Goal: Task Accomplishment & Management: Manage account settings

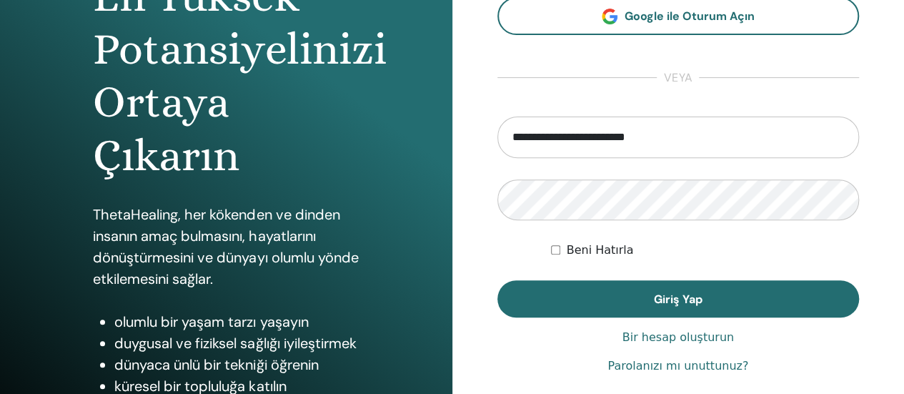
scroll to position [184, 0]
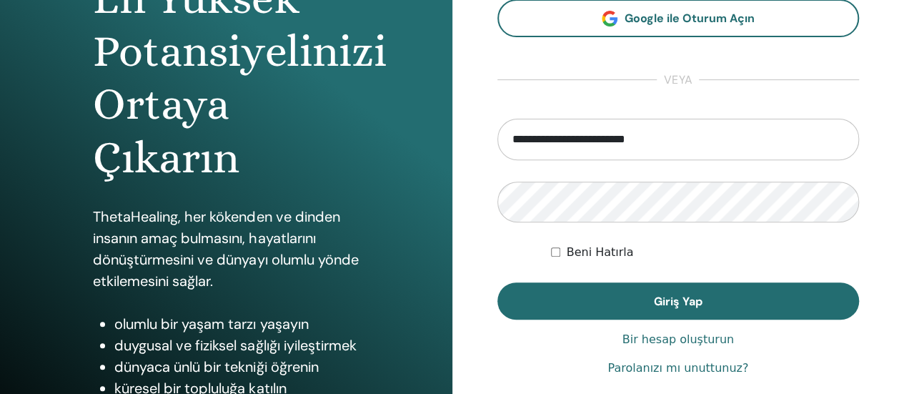
type input "**********"
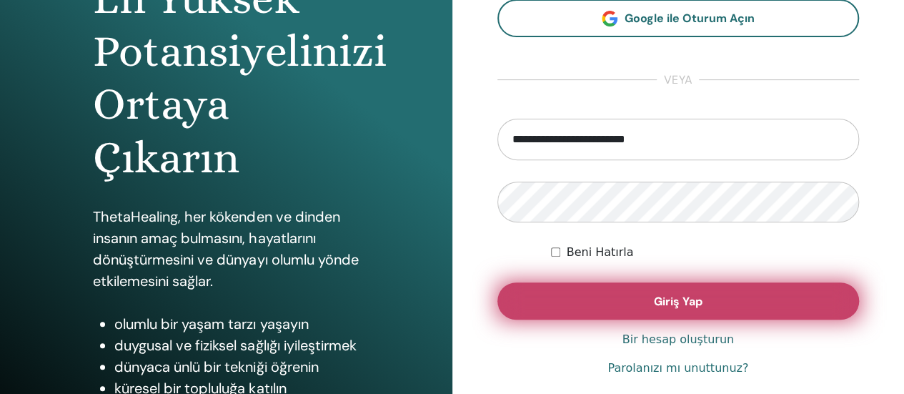
click at [612, 314] on button "Giriş Yap" at bounding box center [678, 300] width 362 height 37
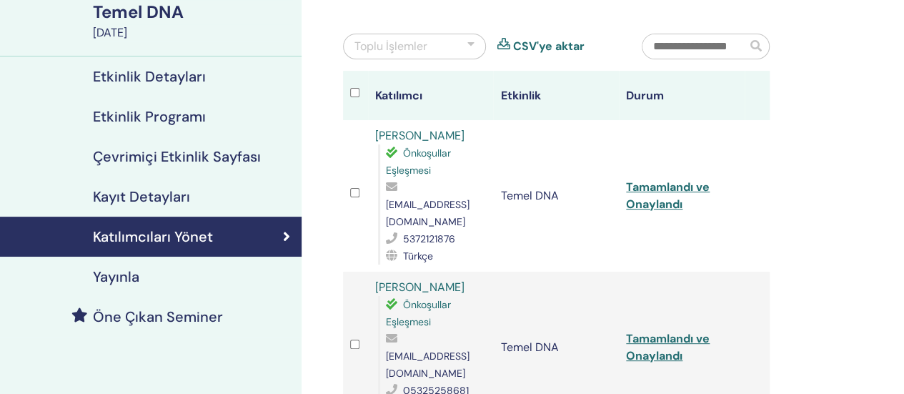
scroll to position [116, 0]
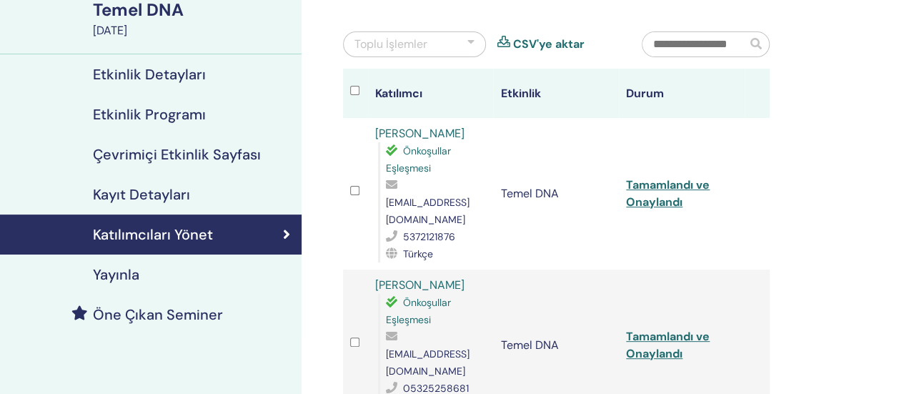
click at [180, 241] on font "Katılımcıları Yönet" at bounding box center [153, 234] width 120 height 19
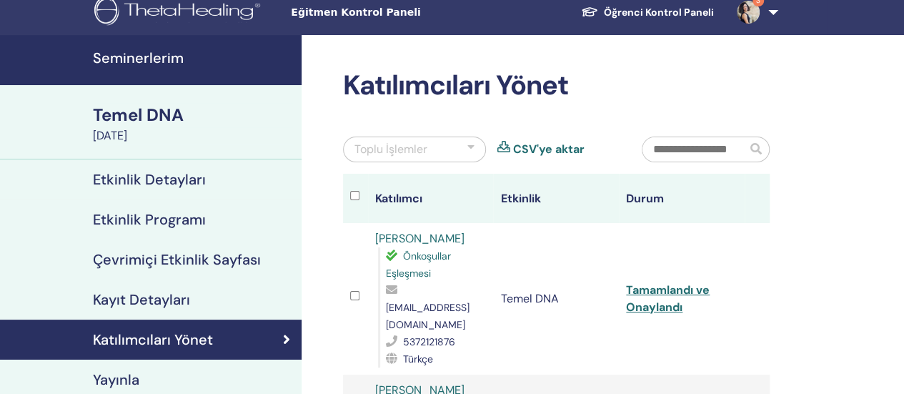
scroll to position [22, 0]
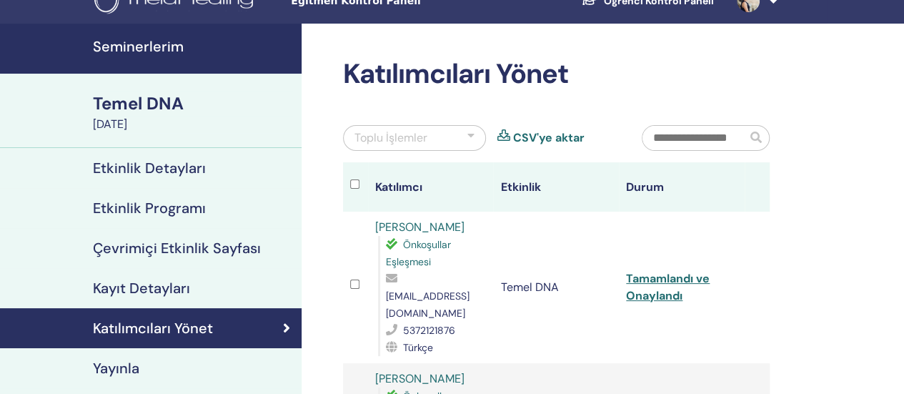
click at [470, 132] on div at bounding box center [470, 137] width 7 height 17
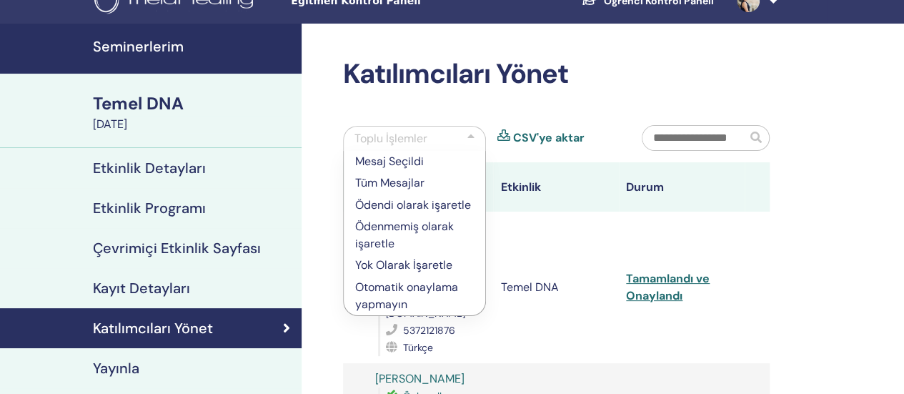
click at [470, 132] on div at bounding box center [470, 138] width 7 height 17
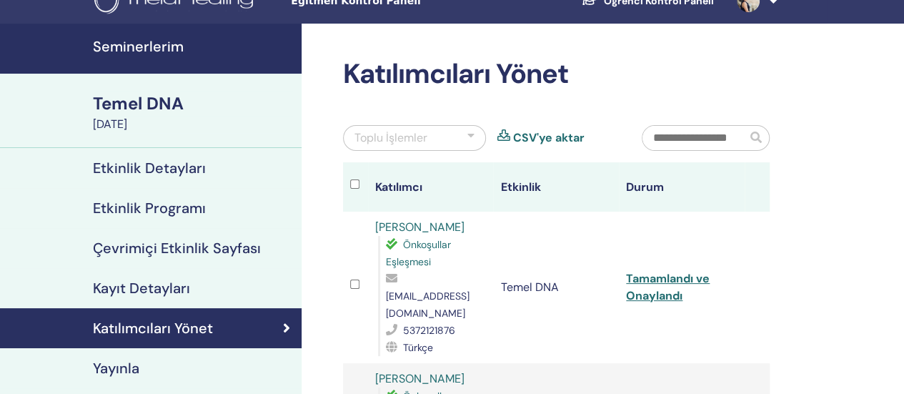
click at [133, 165] on font "Etkinlik Detayları" at bounding box center [149, 168] width 113 height 19
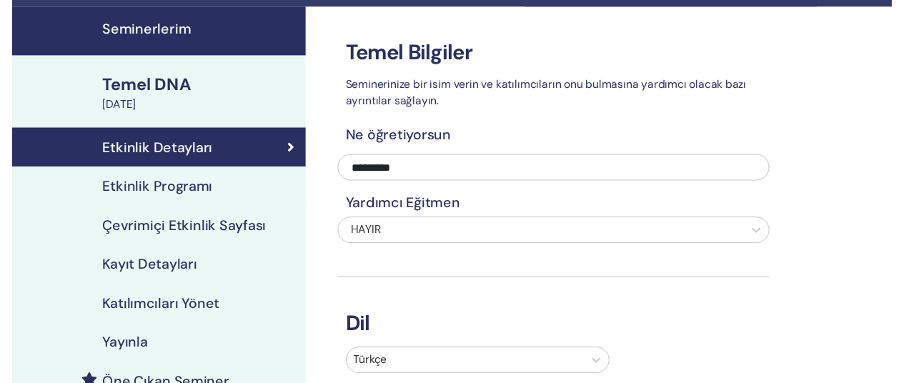
scroll to position [36, 0]
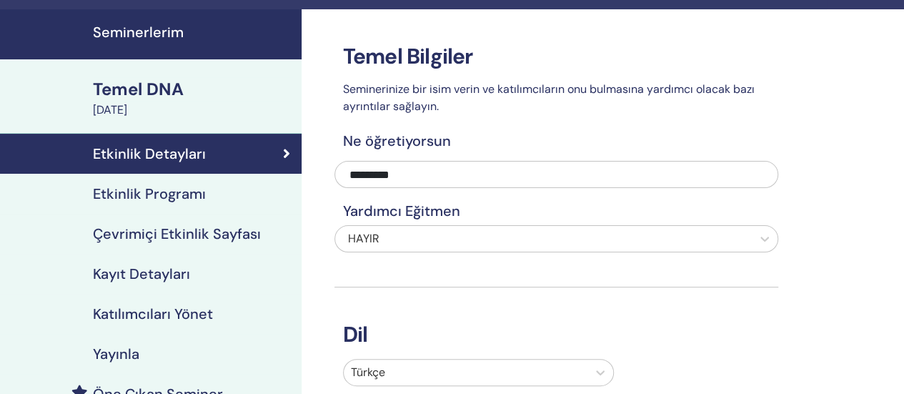
click at [175, 193] on font "Etkinlik Programı" at bounding box center [149, 193] width 113 height 19
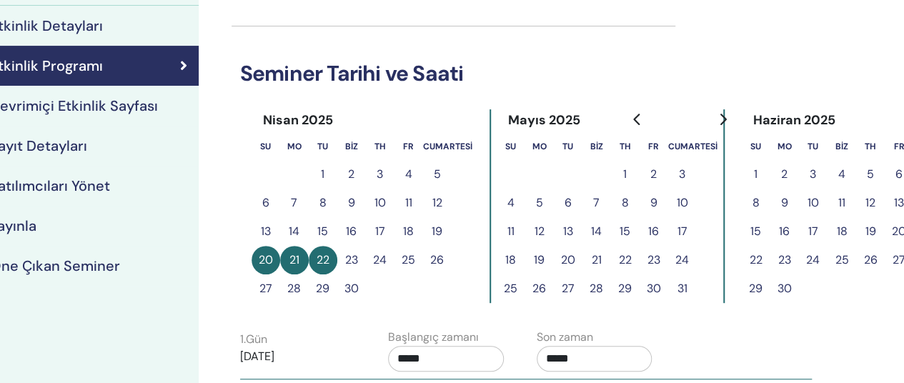
scroll to position [164, 160]
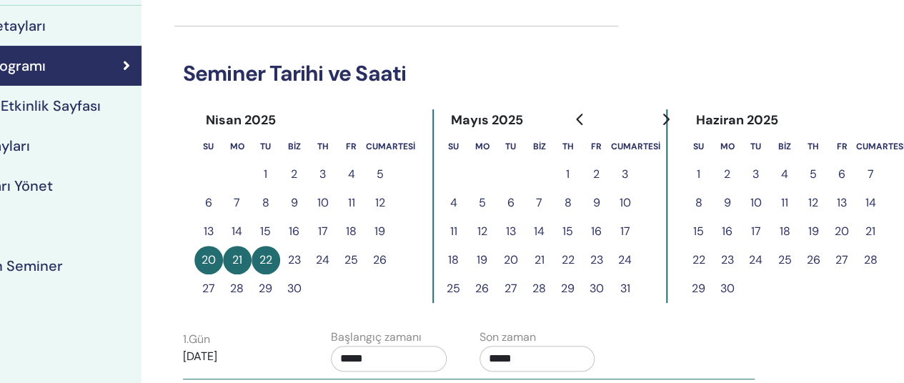
click at [666, 119] on icon "Gelecek aya git" at bounding box center [665, 119] width 6 height 11
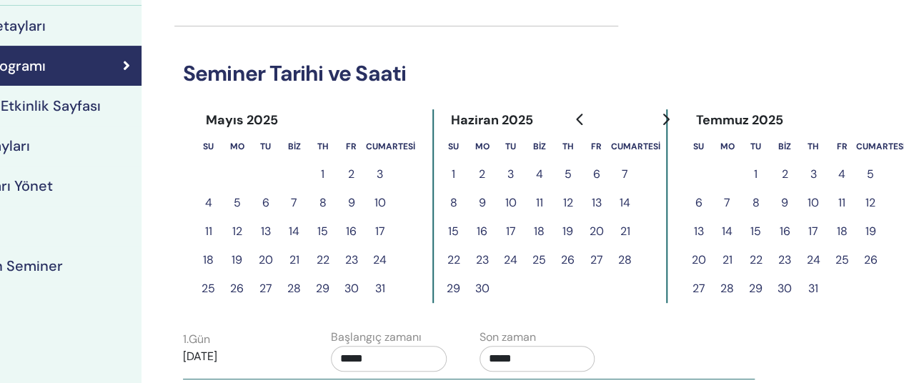
click at [666, 119] on icon "Gelecek aya git" at bounding box center [665, 119] width 6 height 11
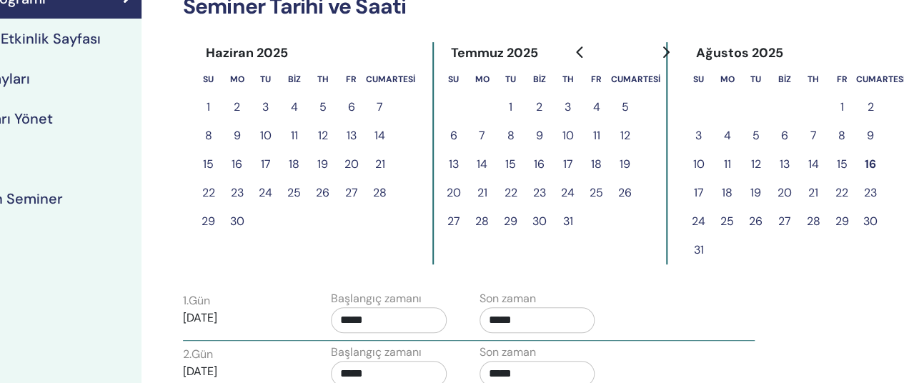
scroll to position [231, 160]
click at [727, 187] on font "18" at bounding box center [727, 193] width 11 height 15
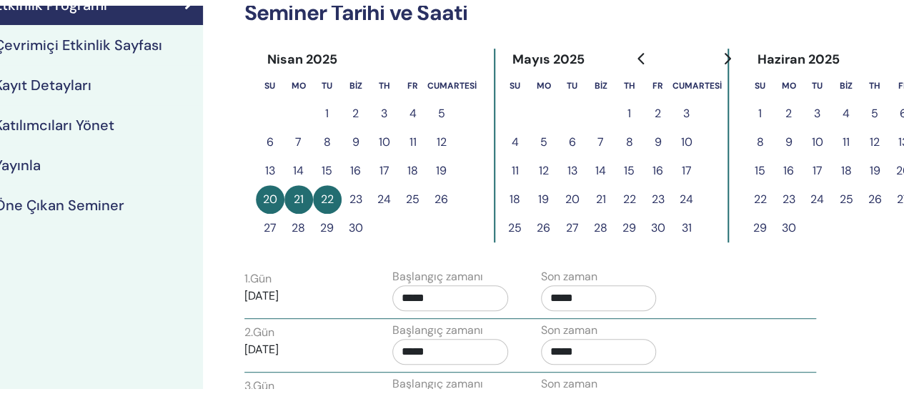
scroll to position [231, 0]
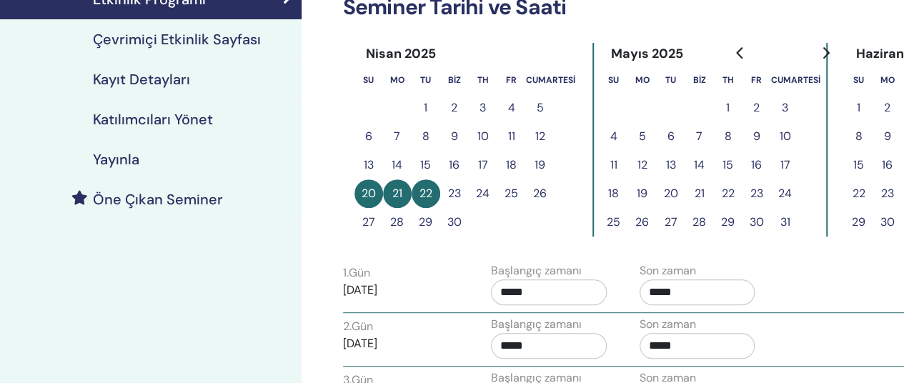
click at [154, 83] on font "Kayıt Detayları" at bounding box center [141, 79] width 97 height 19
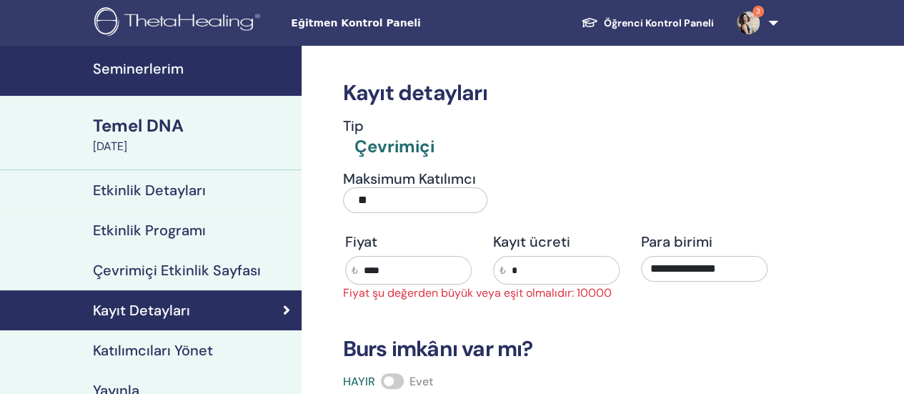
click at [169, 344] on font "Katılımcıları Yönet" at bounding box center [153, 350] width 120 height 19
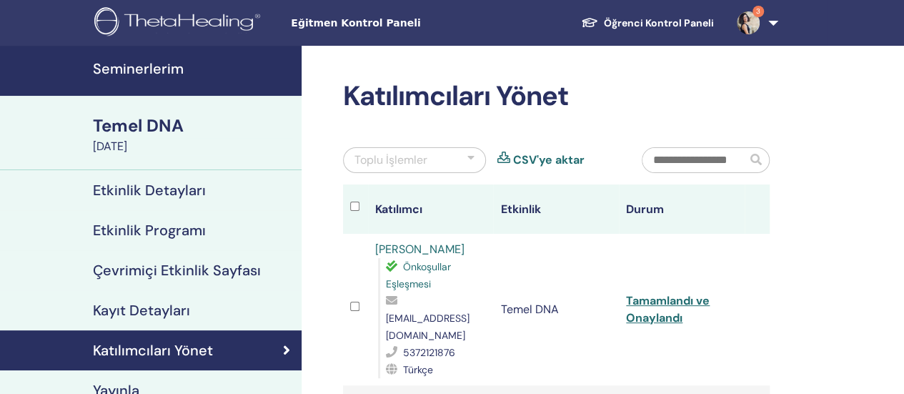
click at [148, 61] on font "Seminerlerim" at bounding box center [138, 68] width 91 height 19
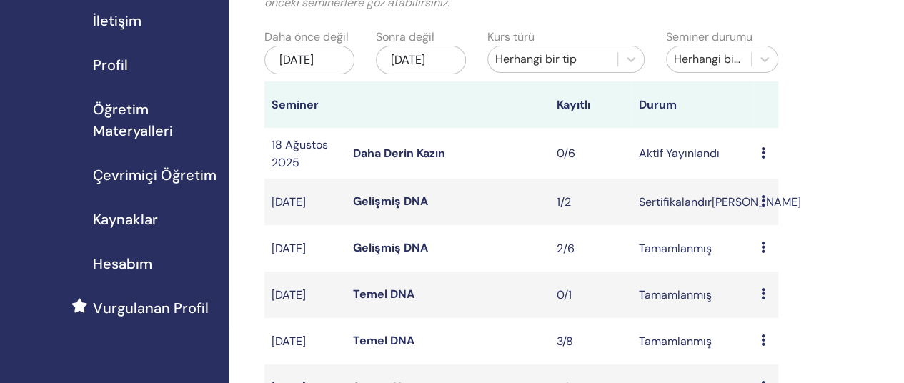
scroll to position [139, 0]
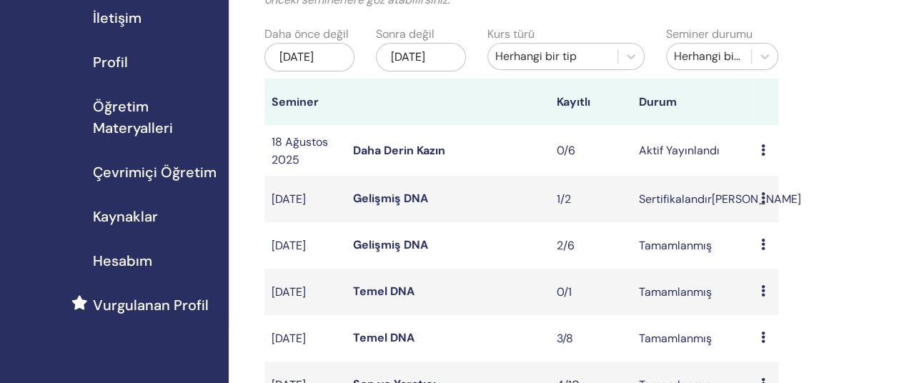
click at [409, 158] on font "Daha Derin Kazın" at bounding box center [399, 150] width 92 height 15
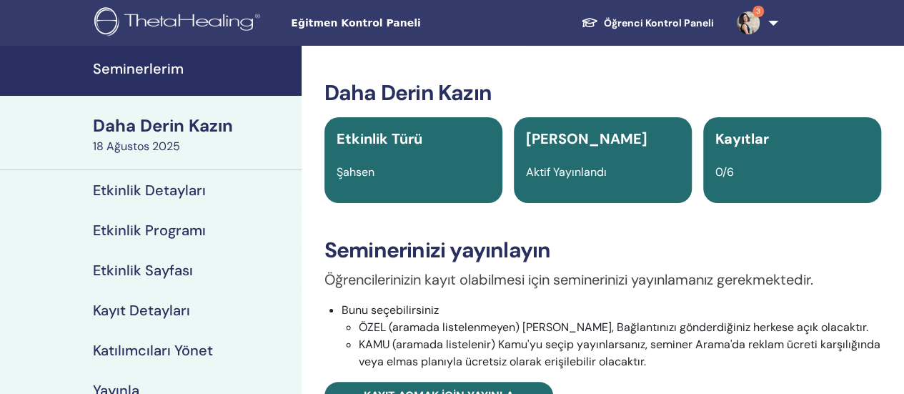
click at [156, 352] on font "Katılımcıları Yönet" at bounding box center [153, 350] width 120 height 19
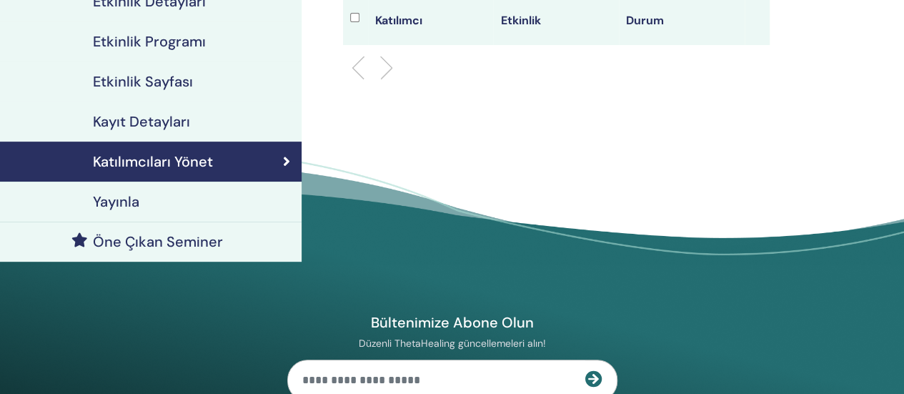
scroll to position [166, 0]
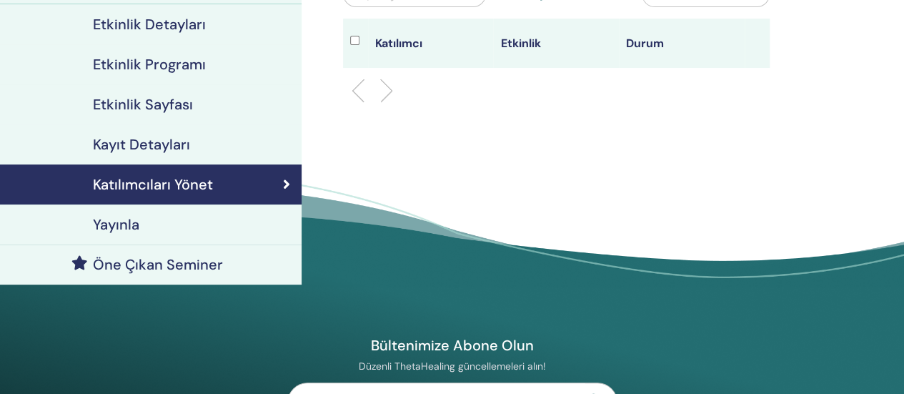
click at [172, 144] on font "Kayıt Detayları" at bounding box center [141, 144] width 97 height 19
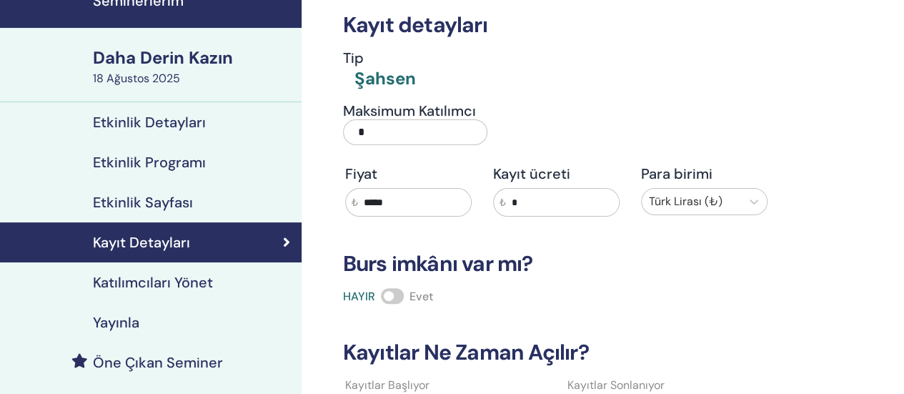
scroll to position [67, 0]
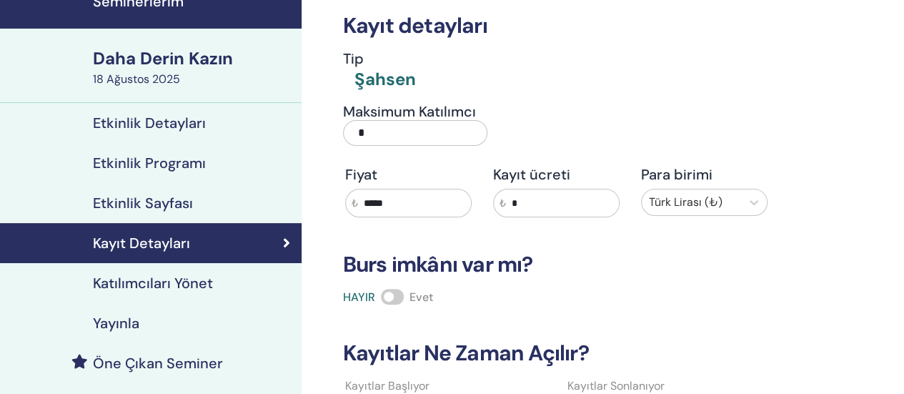
click at [149, 202] on font "Etkinlik Sayfası" at bounding box center [143, 203] width 100 height 19
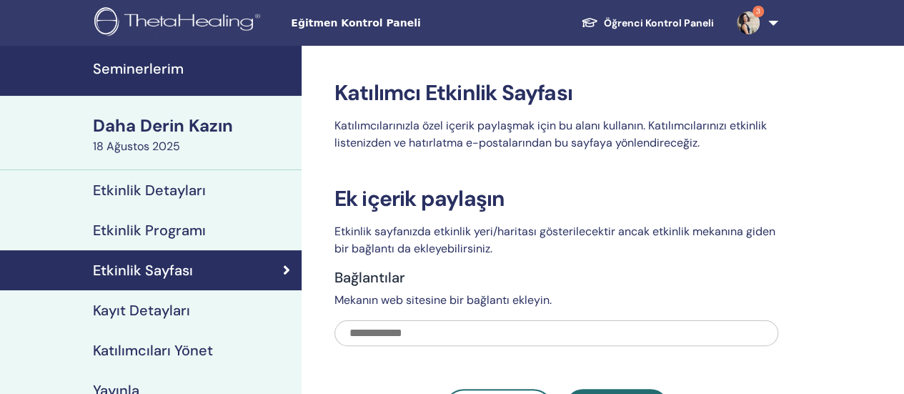
click at [773, 26] on link "3" at bounding box center [754, 23] width 59 height 46
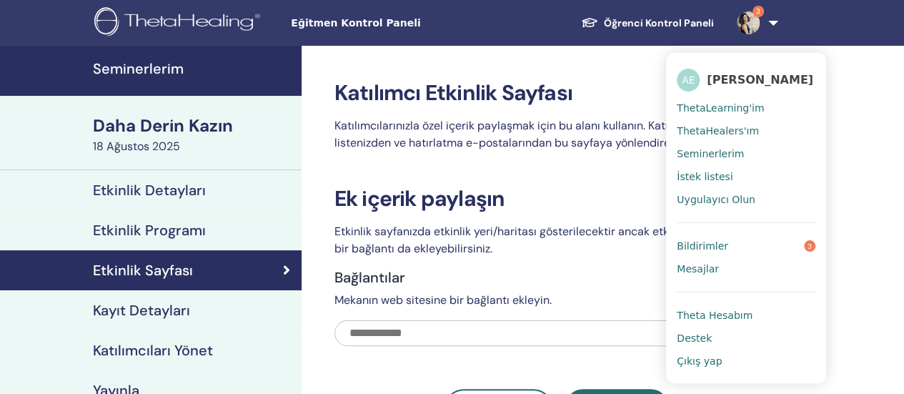
click at [717, 240] on font "Bildirimler" at bounding box center [702, 245] width 51 height 11
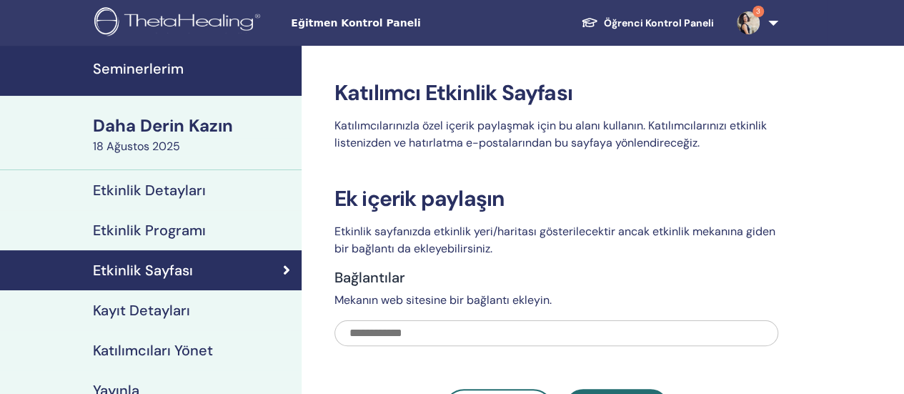
click at [147, 228] on font "Etkinlik Programı" at bounding box center [149, 230] width 113 height 19
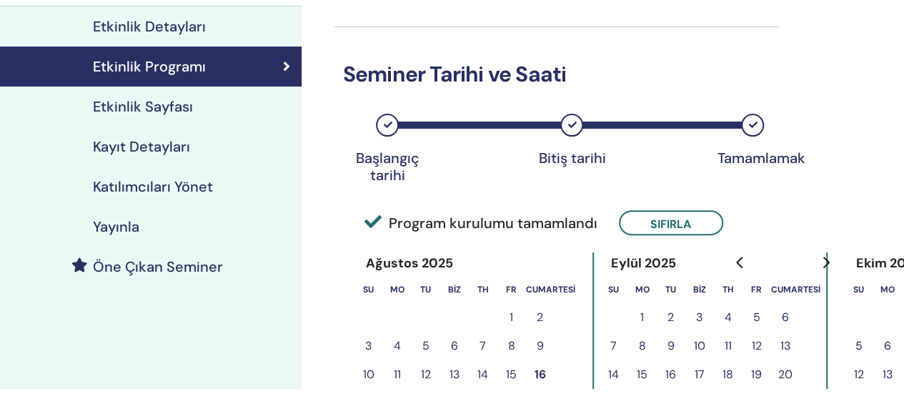
scroll to position [170, 0]
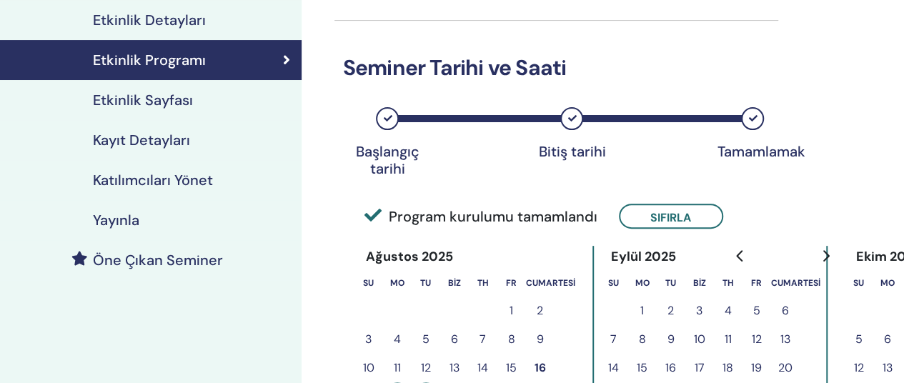
click at [179, 25] on font "Etkinlik Detayları" at bounding box center [149, 20] width 113 height 19
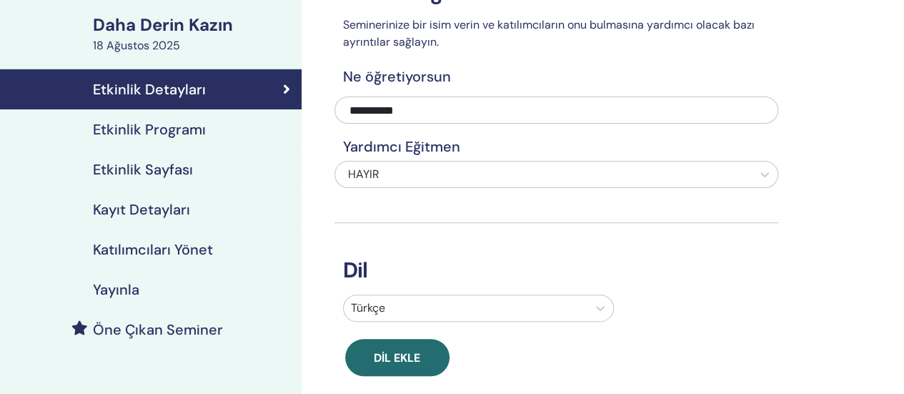
scroll to position [92, 0]
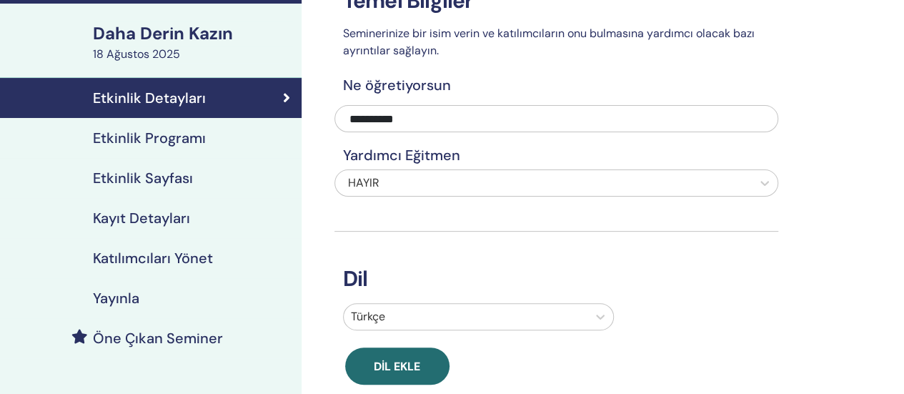
click at [167, 145] on font "Etkinlik Programı" at bounding box center [149, 138] width 113 height 19
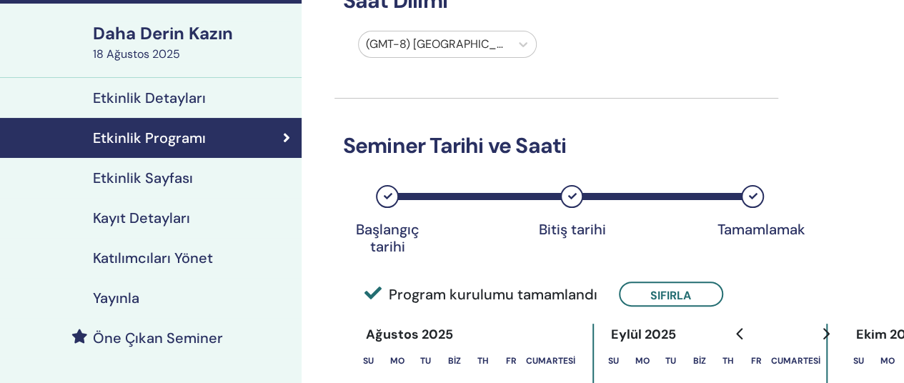
click at [176, 218] on font "Kayıt Detayları" at bounding box center [141, 218] width 97 height 19
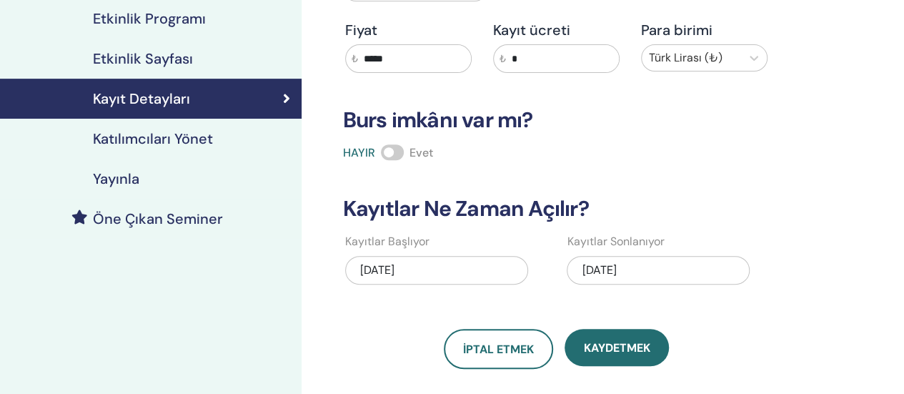
scroll to position [212, 0]
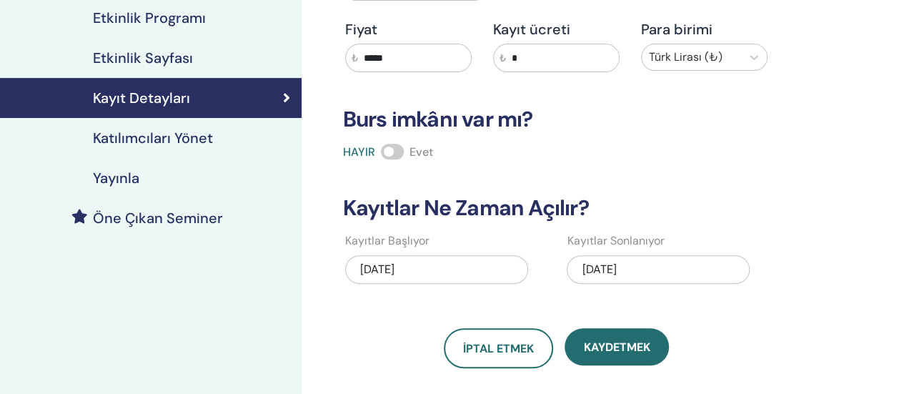
click at [156, 137] on font "Katılımcıları Yönet" at bounding box center [153, 138] width 120 height 19
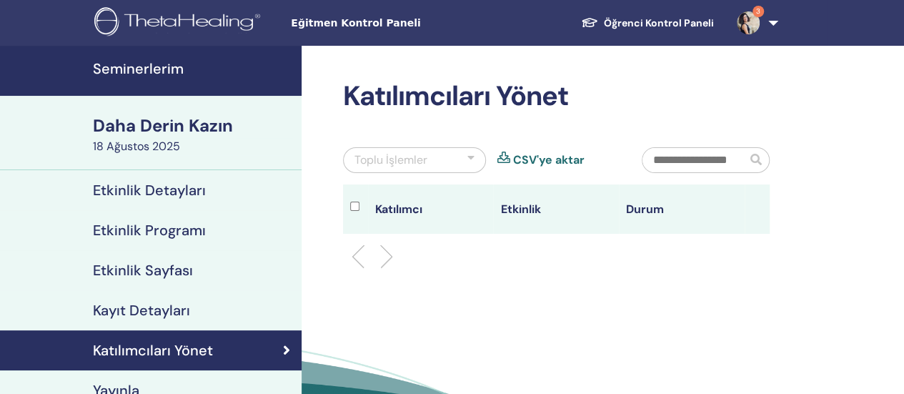
click at [196, 124] on font "Daha Derin Kazın" at bounding box center [163, 125] width 140 height 22
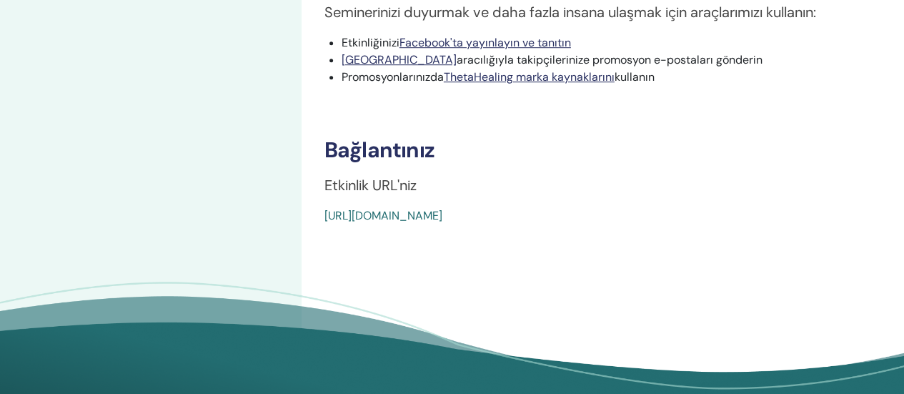
scroll to position [480, 0]
click at [442, 211] on font "https://www.thetahealing.com/seminar-374299-detayları.html" at bounding box center [383, 214] width 118 height 15
